Goal: Task Accomplishment & Management: Use online tool/utility

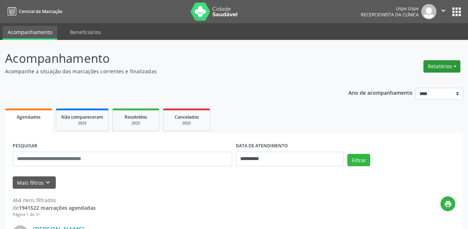
click at [431, 67] on button "Relatórios" at bounding box center [441, 66] width 37 height 12
click at [416, 85] on link "Agendamentos" at bounding box center [422, 82] width 78 height 10
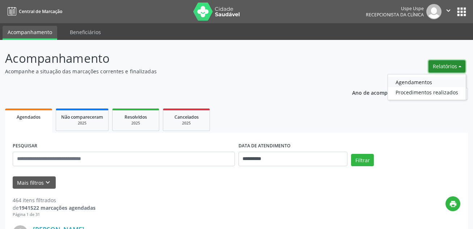
select select "*"
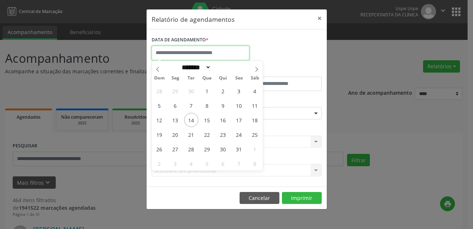
click at [189, 51] on input "text" at bounding box center [201, 53] width 98 height 14
click at [189, 118] on span "14" at bounding box center [191, 120] width 14 height 14
type input "**********"
click at [189, 118] on span "14" at bounding box center [191, 120] width 14 height 14
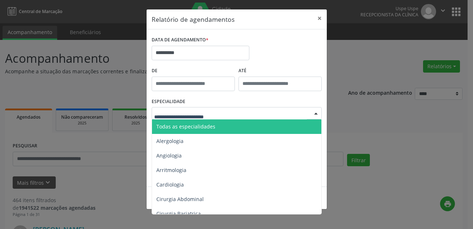
click at [180, 117] on input "text" at bounding box center [230, 116] width 153 height 14
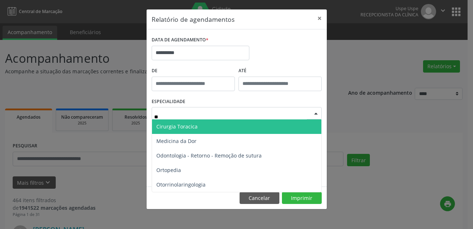
type input "***"
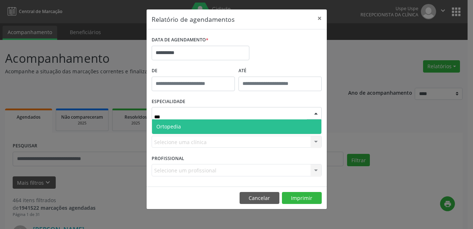
click at [177, 124] on span "Ortopedia" at bounding box center [168, 126] width 25 height 7
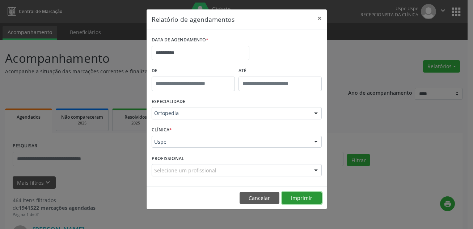
click at [299, 197] on button "Imprimir" at bounding box center [302, 198] width 40 height 12
